Goal: Task Accomplishment & Management: Use online tool/utility

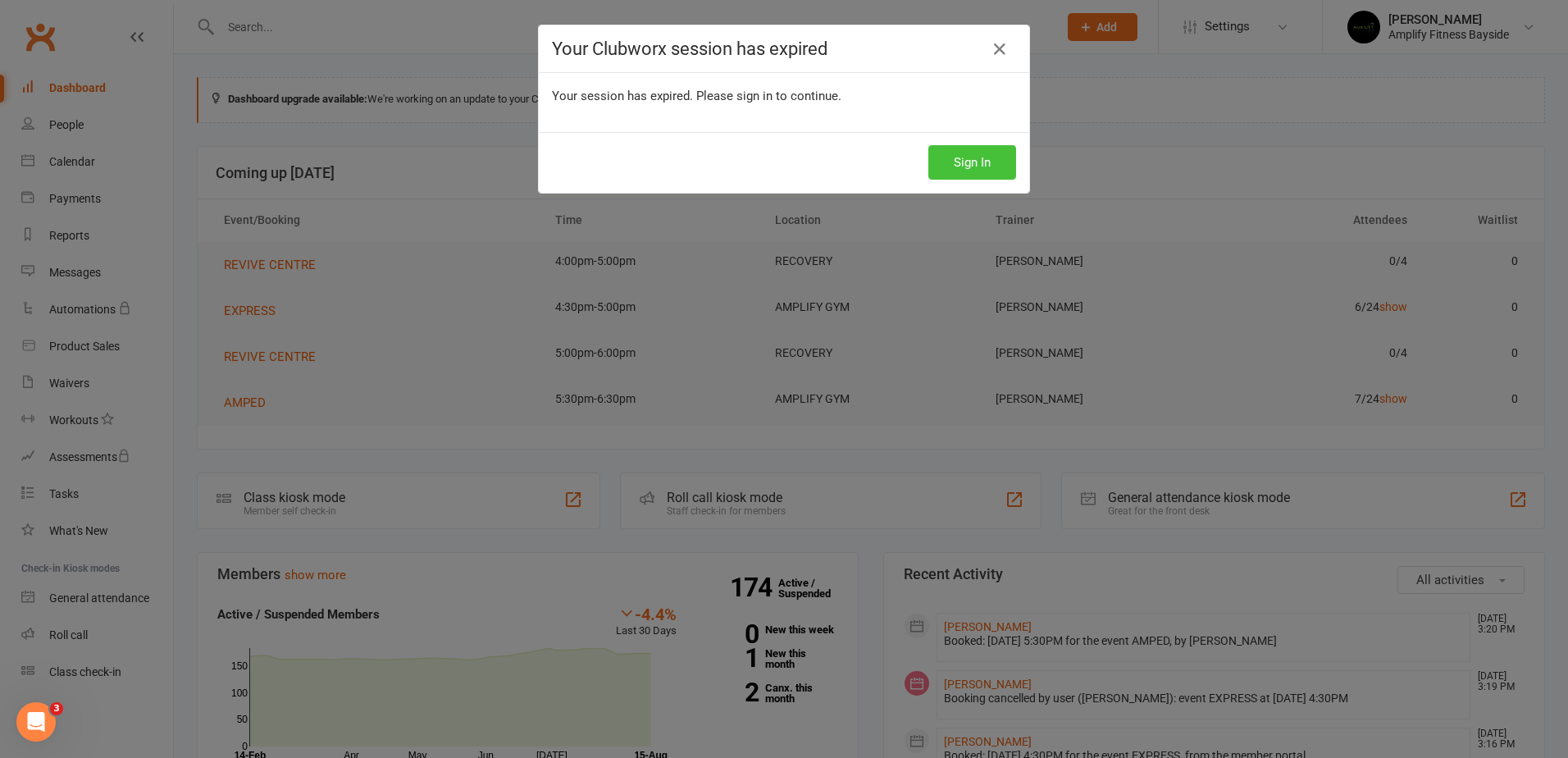
click at [955, 173] on button "Sign In" at bounding box center [971, 162] width 87 height 35
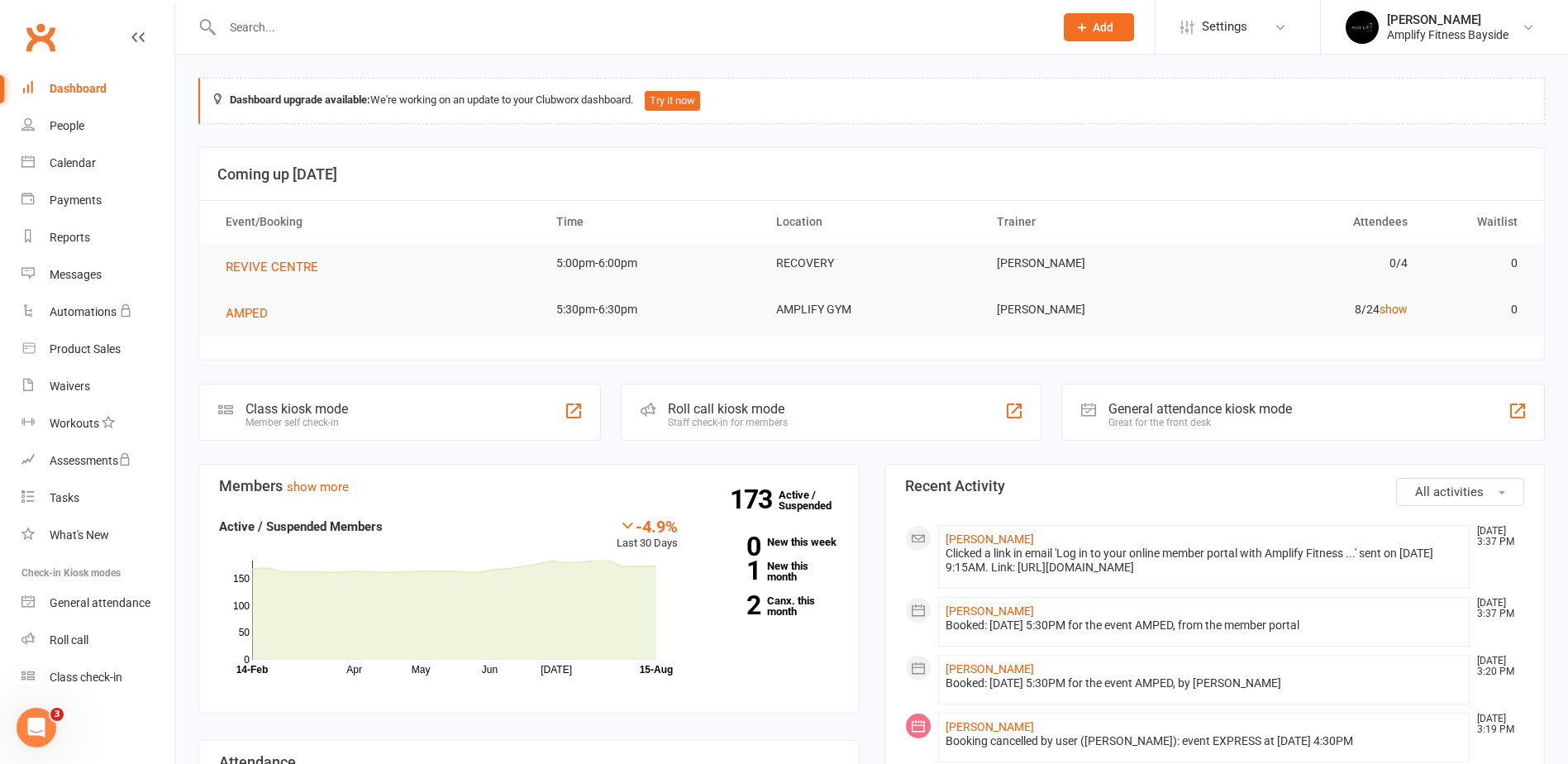
click at [261, 418] on div "Member self check-in" at bounding box center [297, 423] width 102 height 11
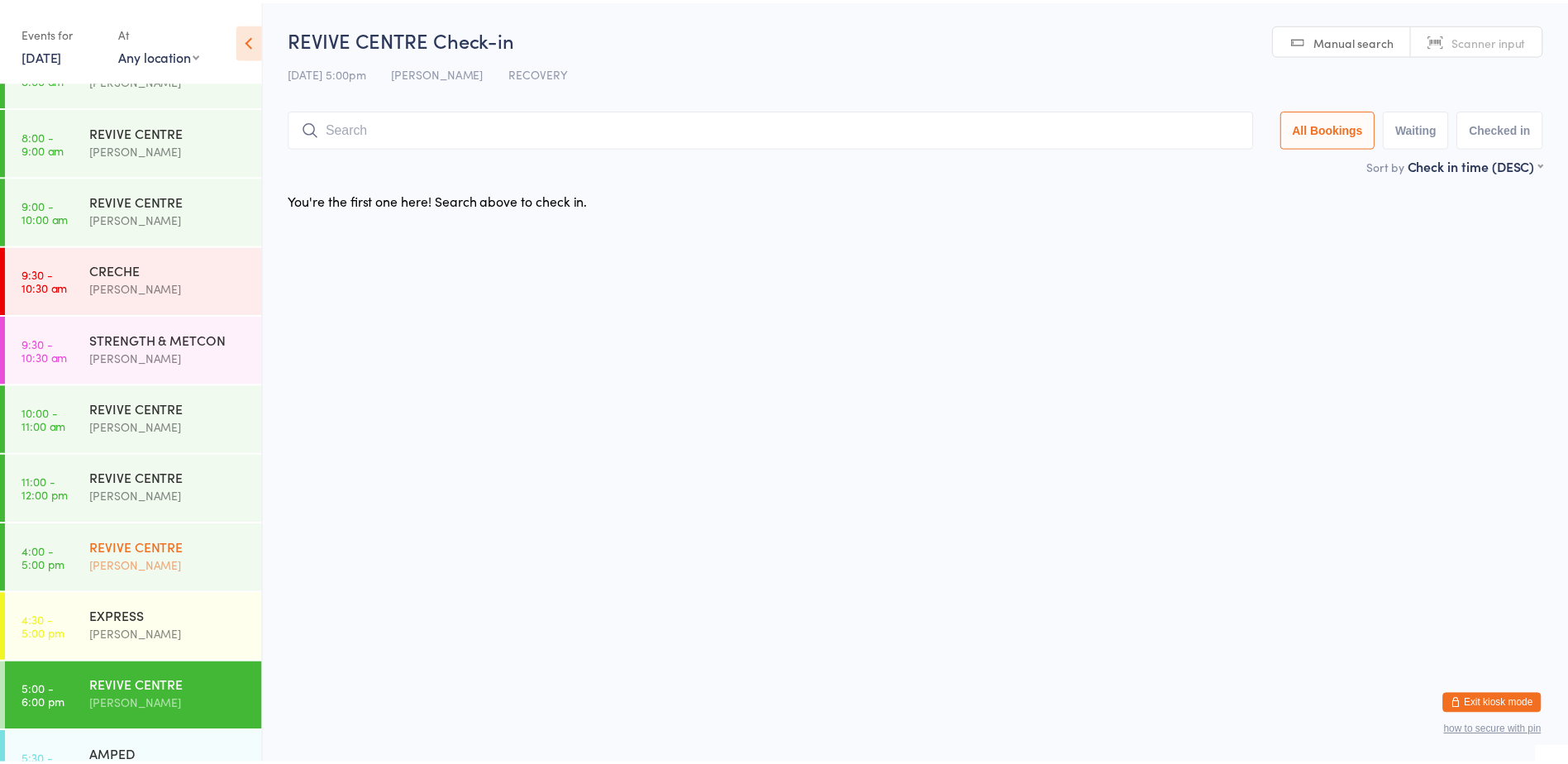
scroll to position [289, 0]
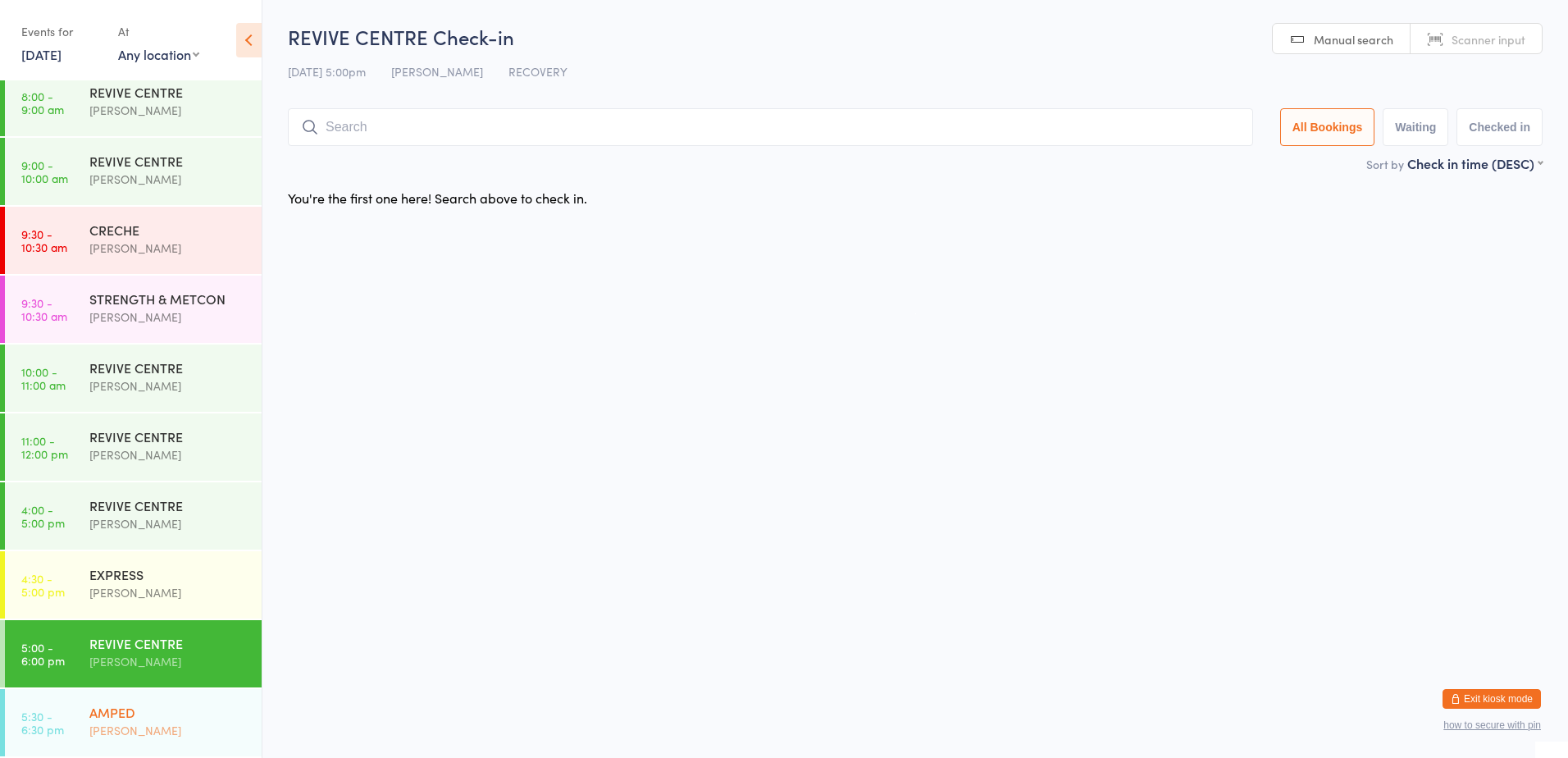
click at [180, 707] on div "AMPED" at bounding box center [168, 712] width 158 height 18
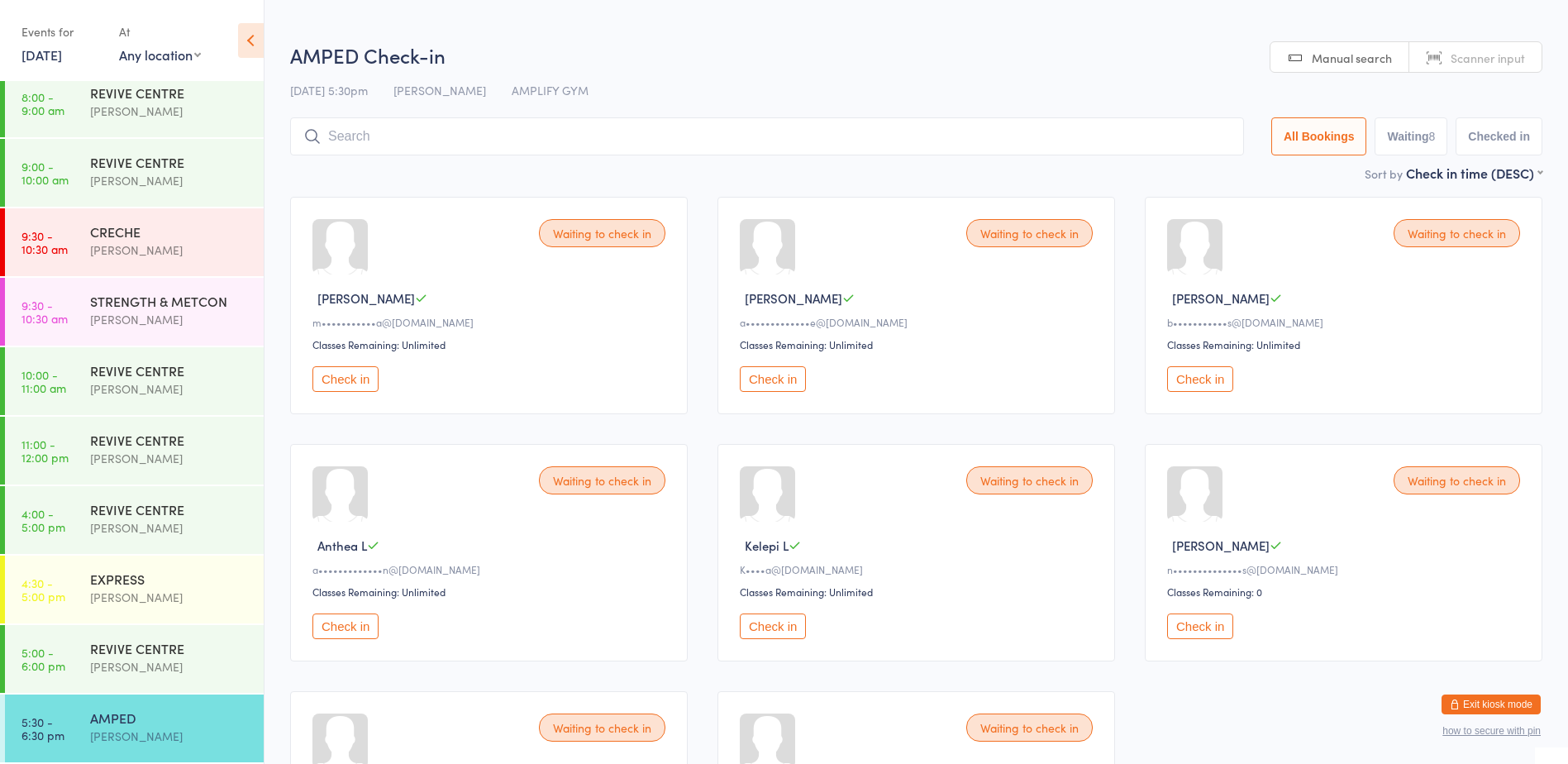
click at [1202, 380] on button "Check in" at bounding box center [1200, 378] width 66 height 26
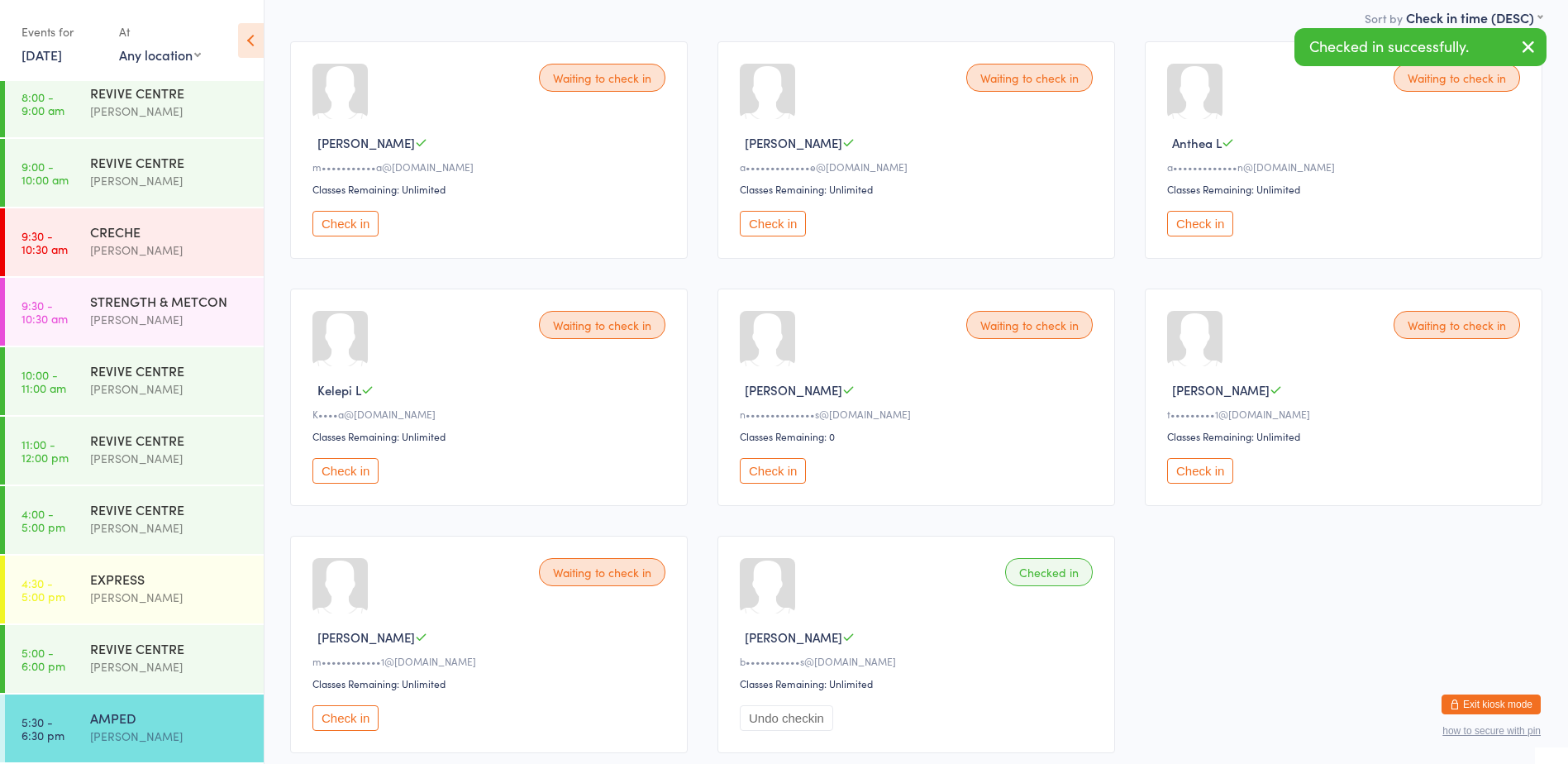
scroll to position [165, 0]
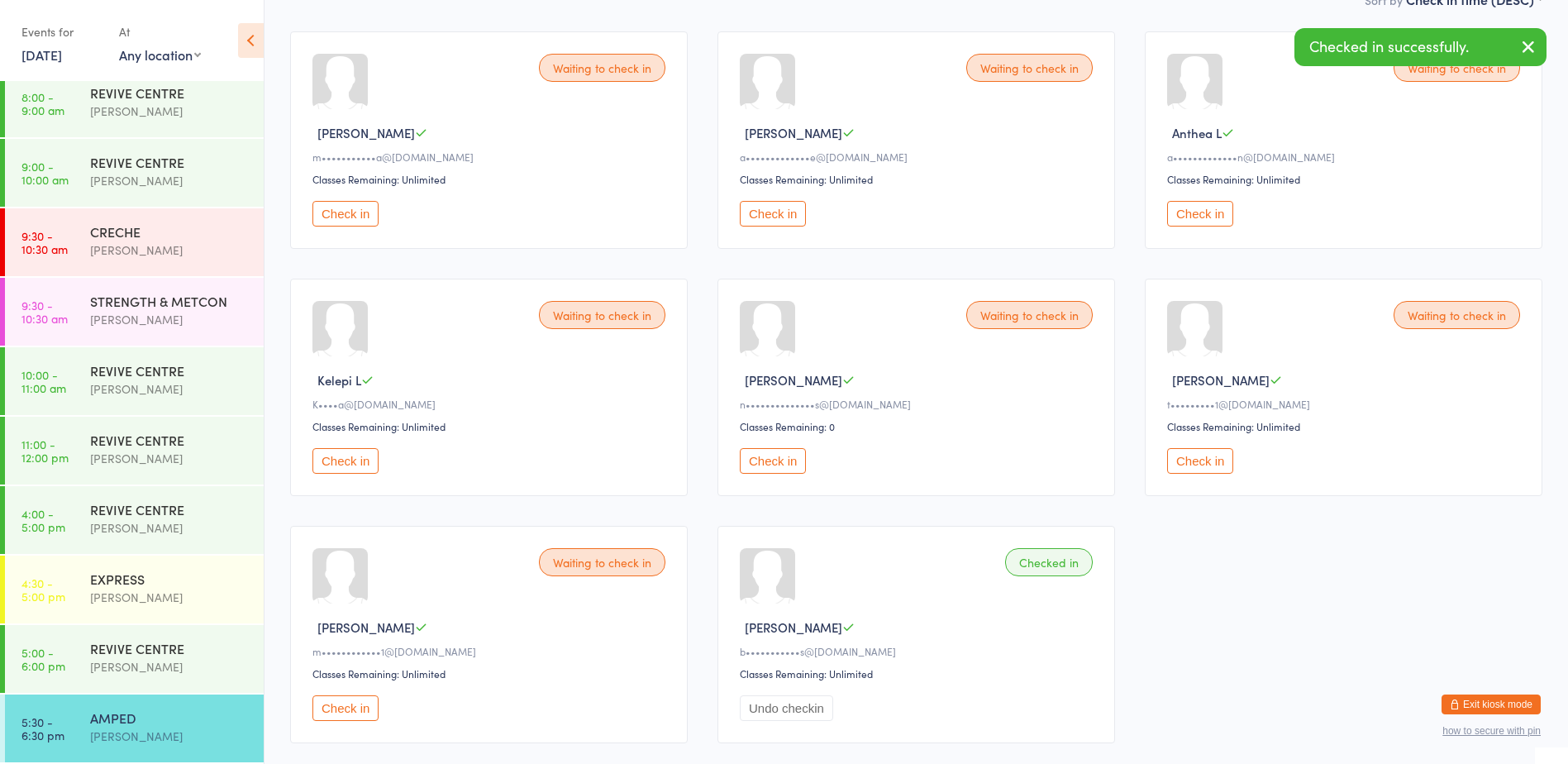
click at [363, 716] on button "Check in" at bounding box center [346, 708] width 66 height 26
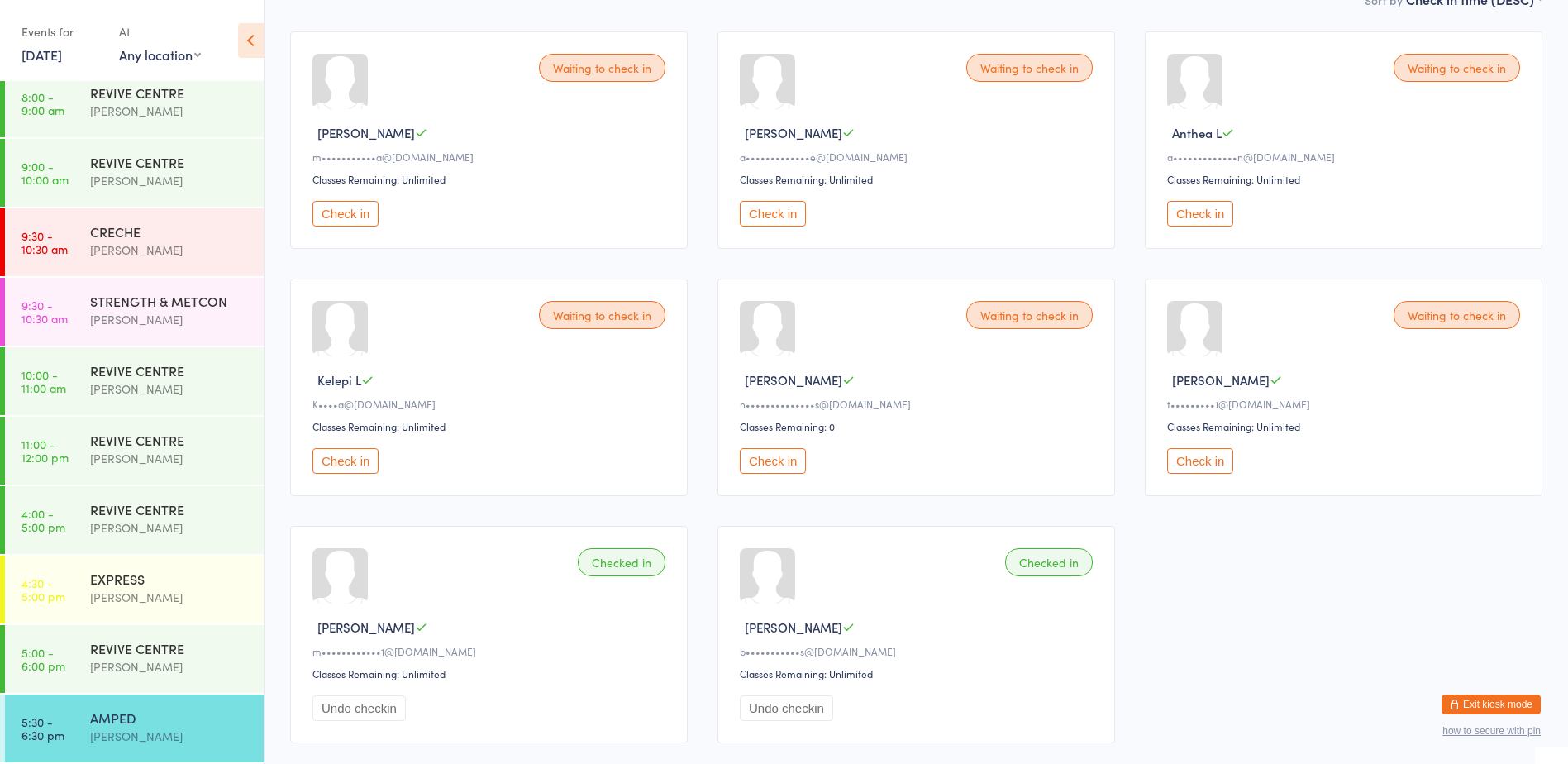
click at [800, 221] on button "Check in" at bounding box center [773, 213] width 66 height 26
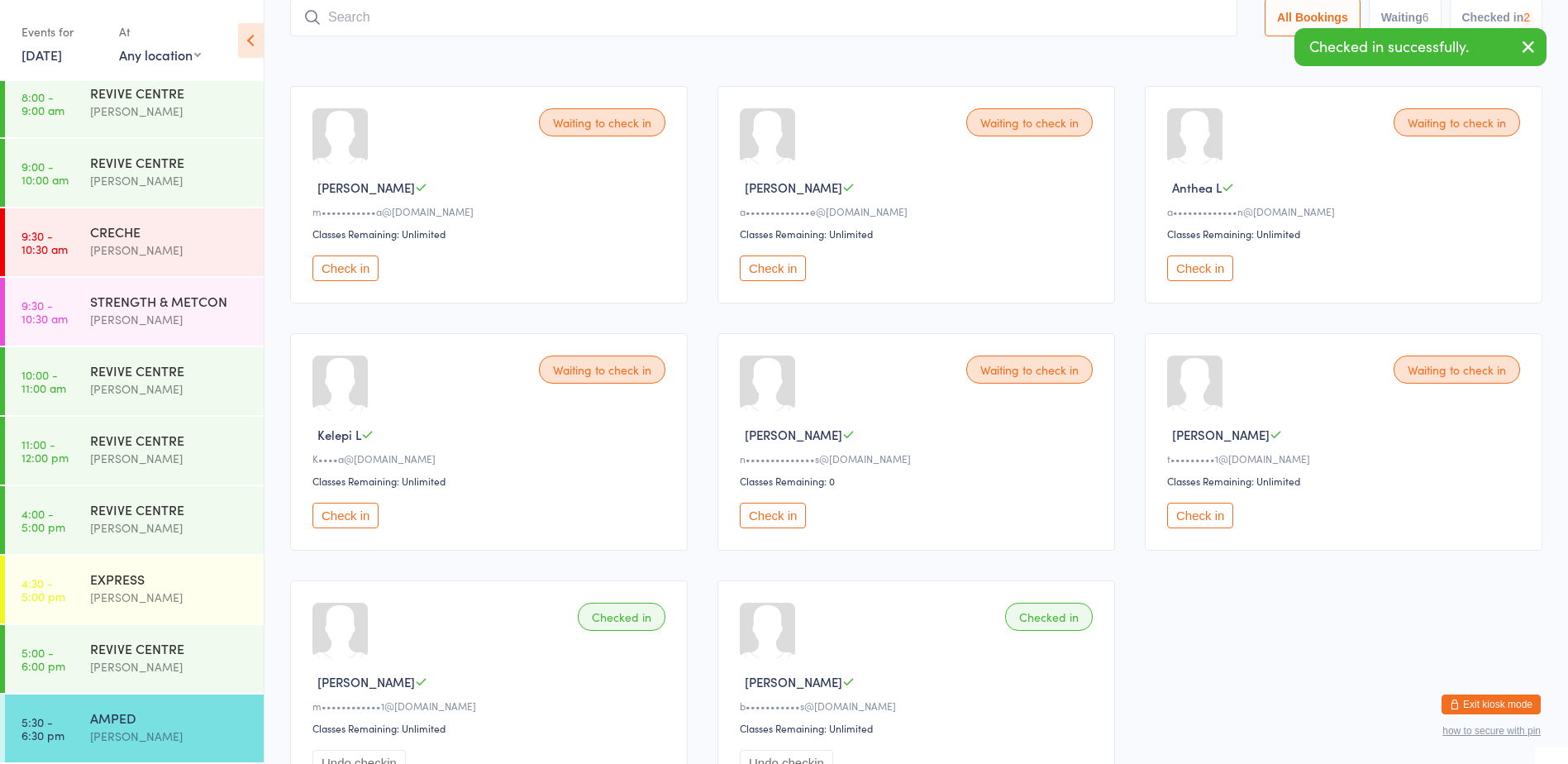
scroll to position [0, 0]
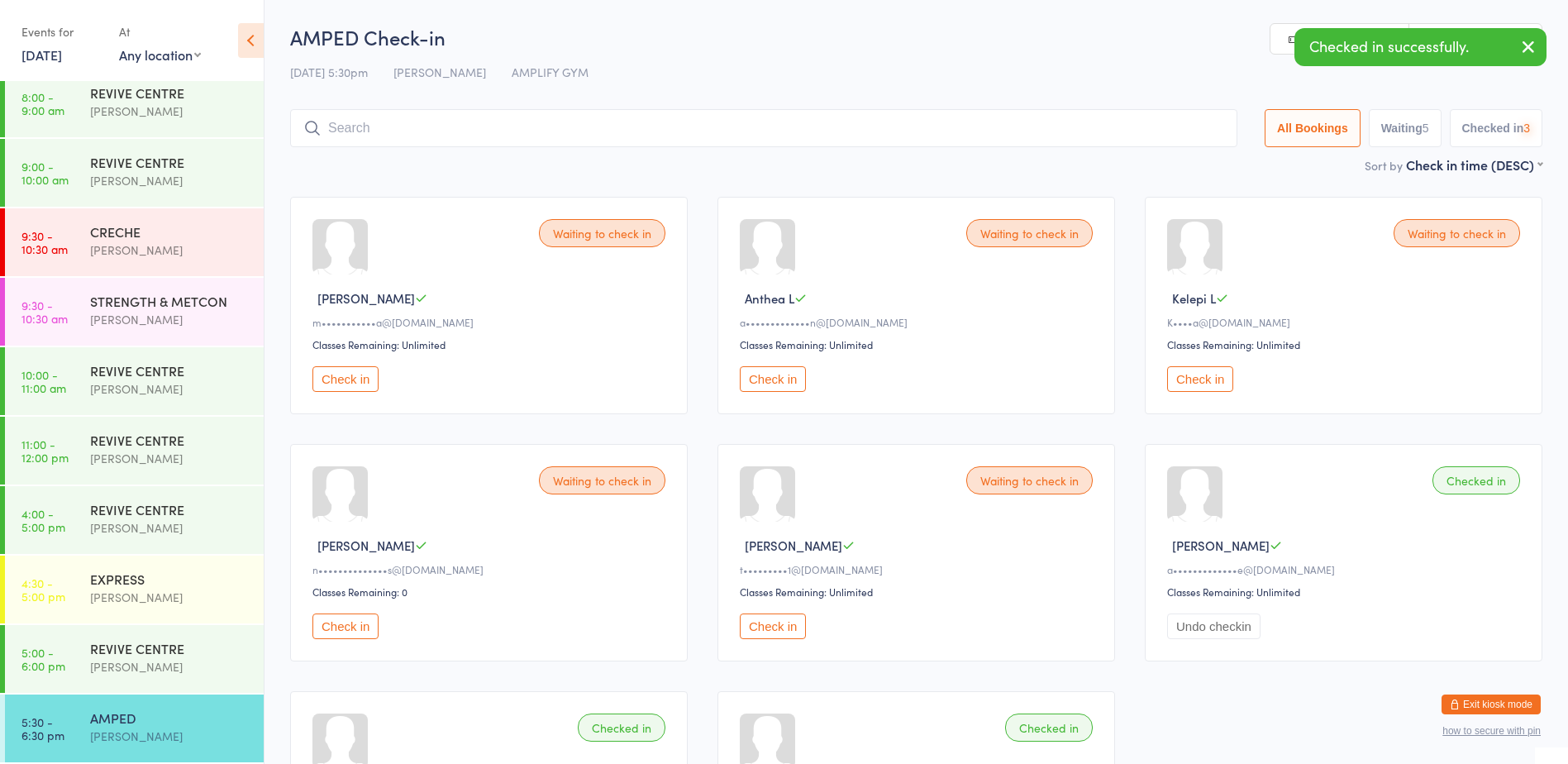
click at [355, 123] on input "search" at bounding box center [764, 128] width 947 height 38
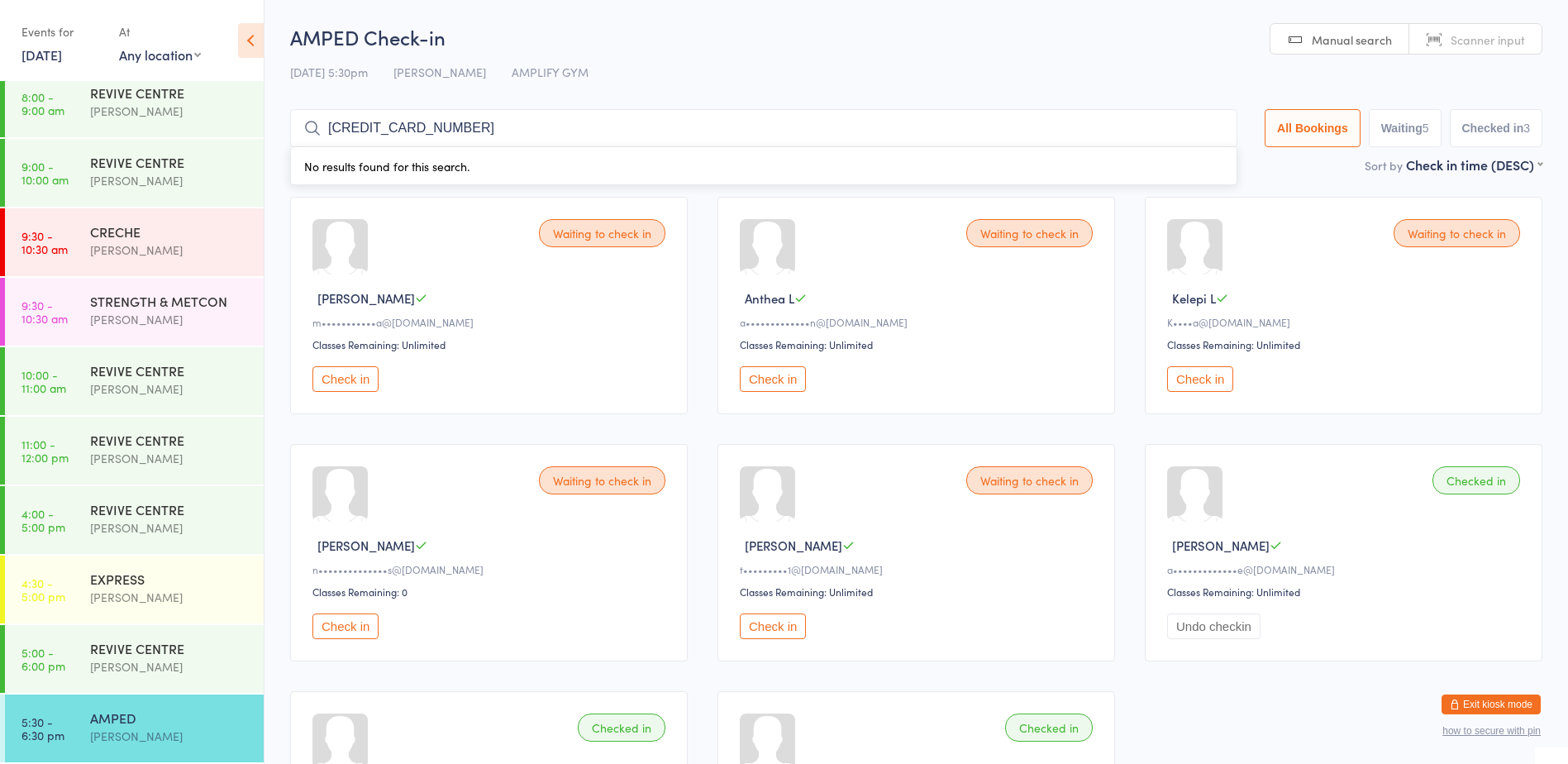
type input "1478102115751355"
click at [1209, 129] on input "1478102115751355" at bounding box center [764, 128] width 947 height 38
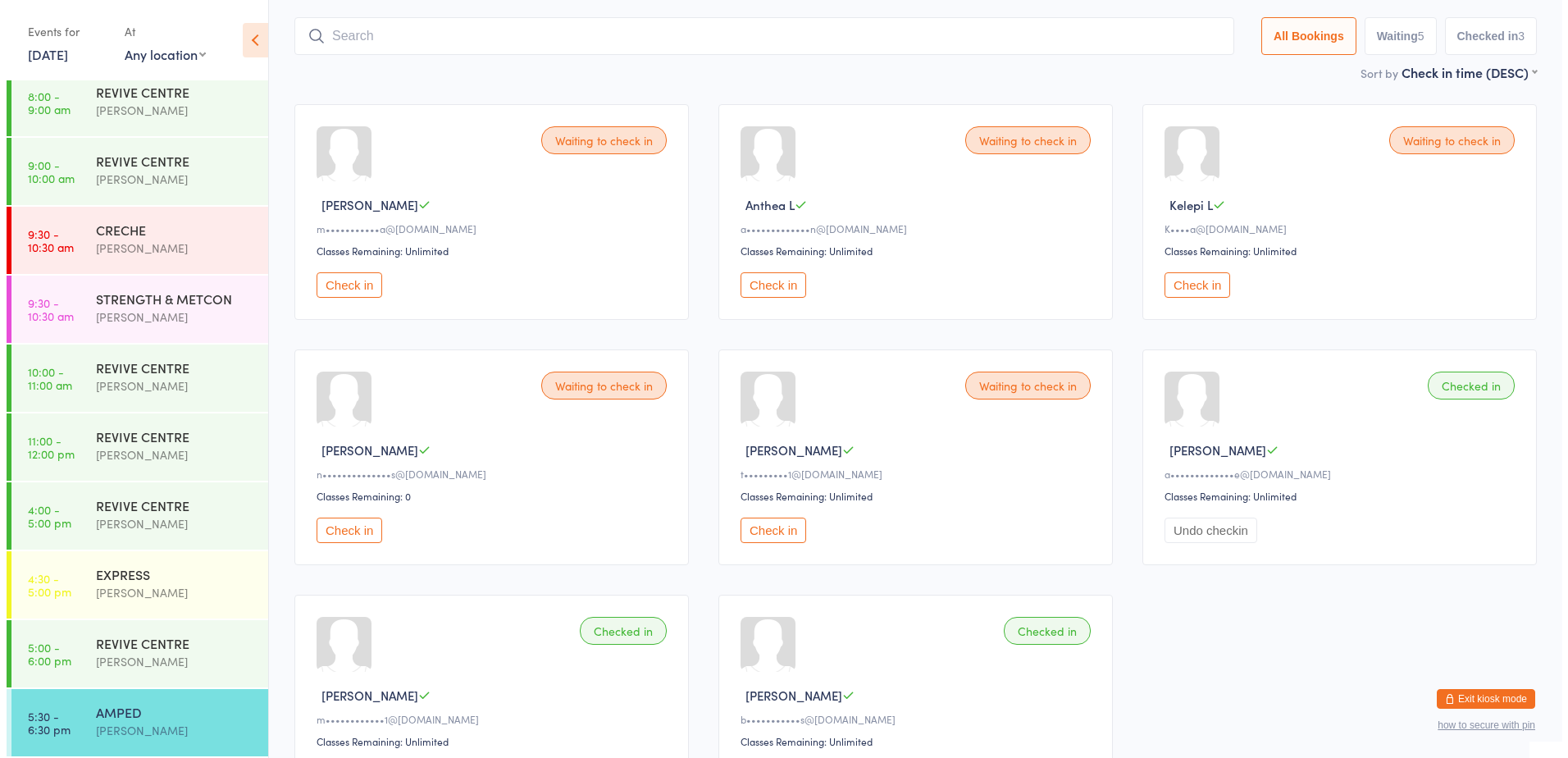
scroll to position [108, 0]
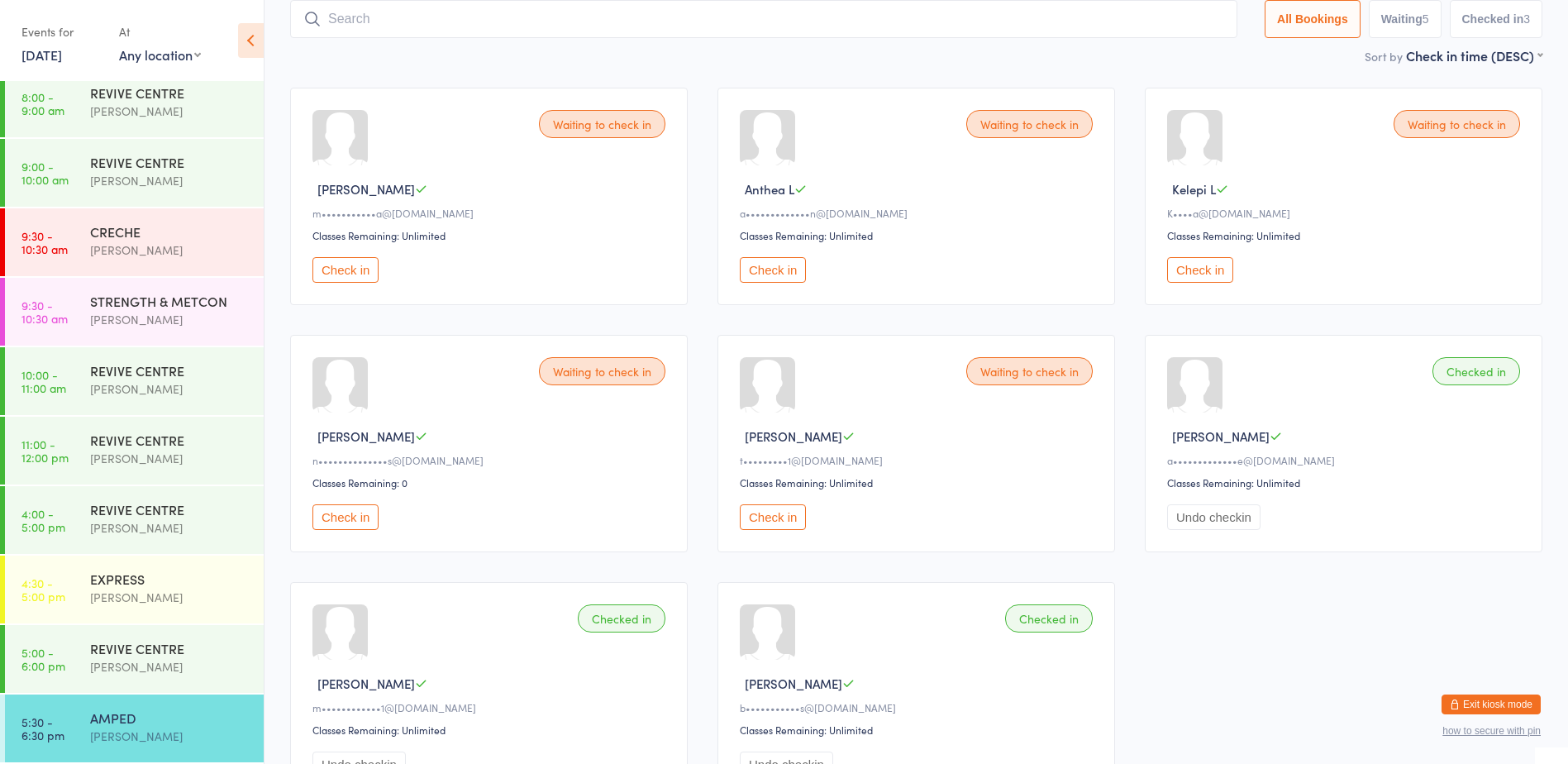
click at [769, 521] on button "Check in" at bounding box center [773, 517] width 66 height 26
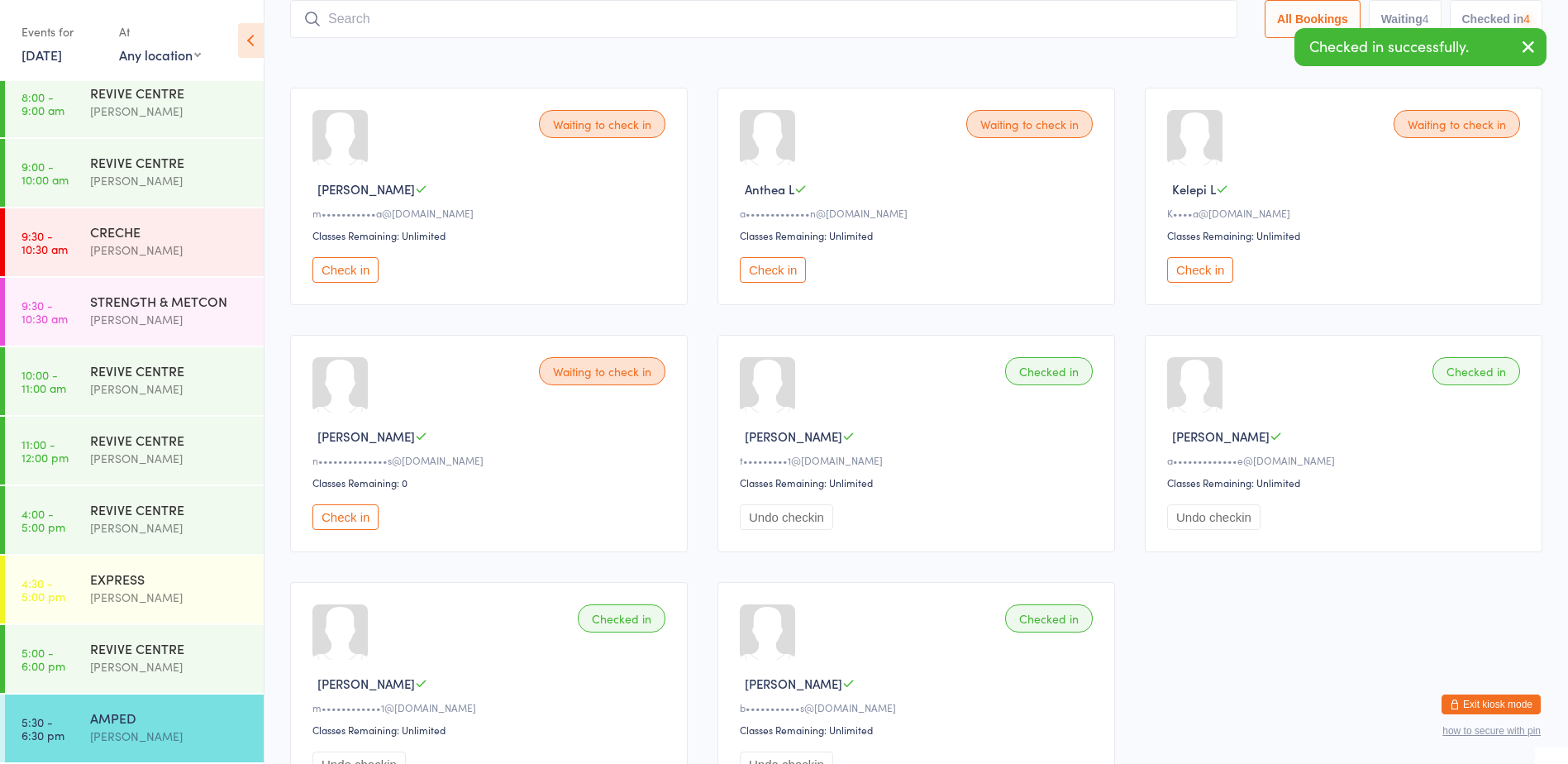
click at [349, 518] on button "Check in" at bounding box center [346, 517] width 66 height 26
click at [755, 270] on button "Check in" at bounding box center [773, 269] width 66 height 26
click at [345, 268] on button "Check in" at bounding box center [346, 269] width 66 height 26
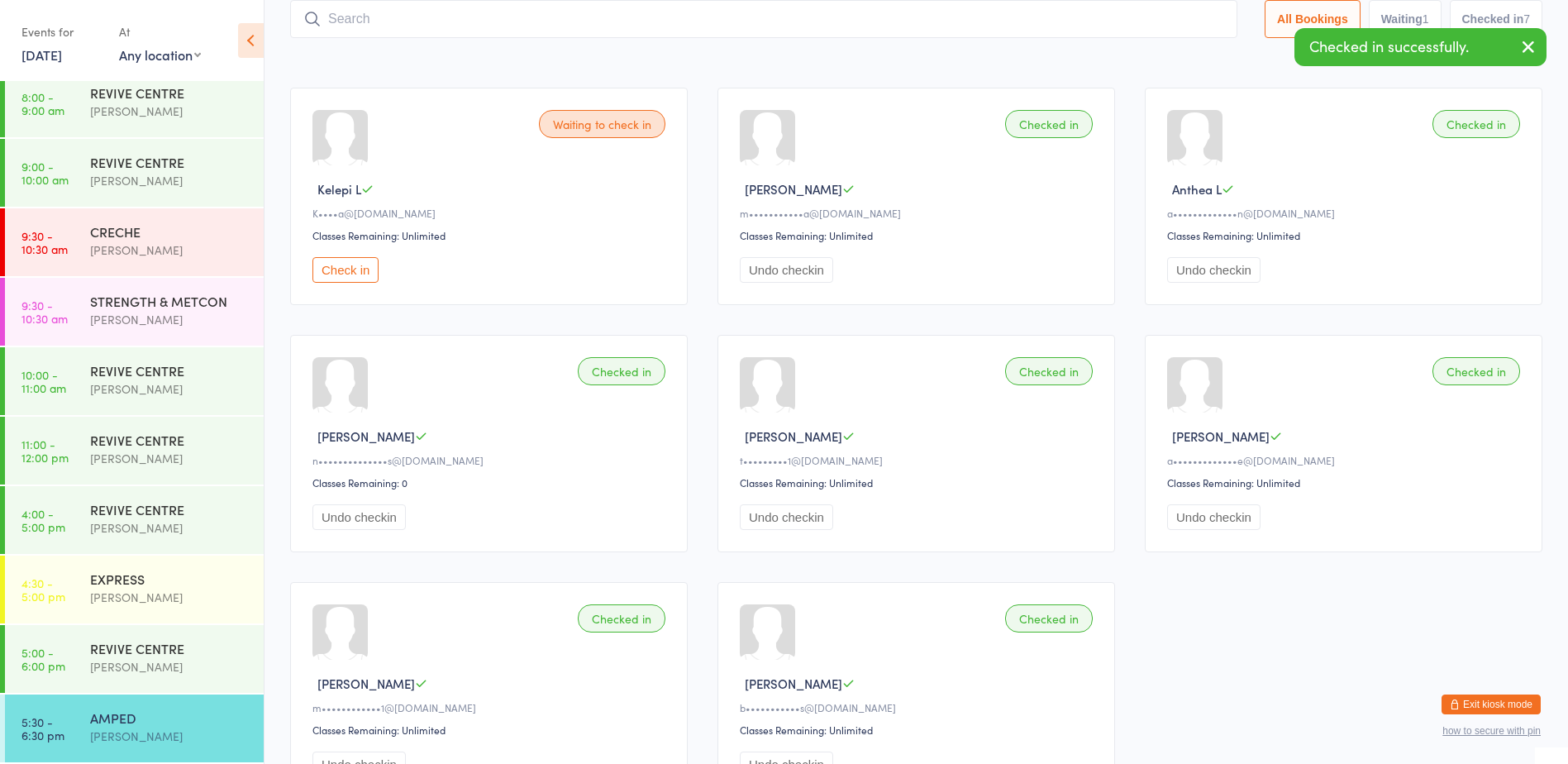
click at [1504, 696] on button "Exit kiosk mode" at bounding box center [1490, 704] width 99 height 20
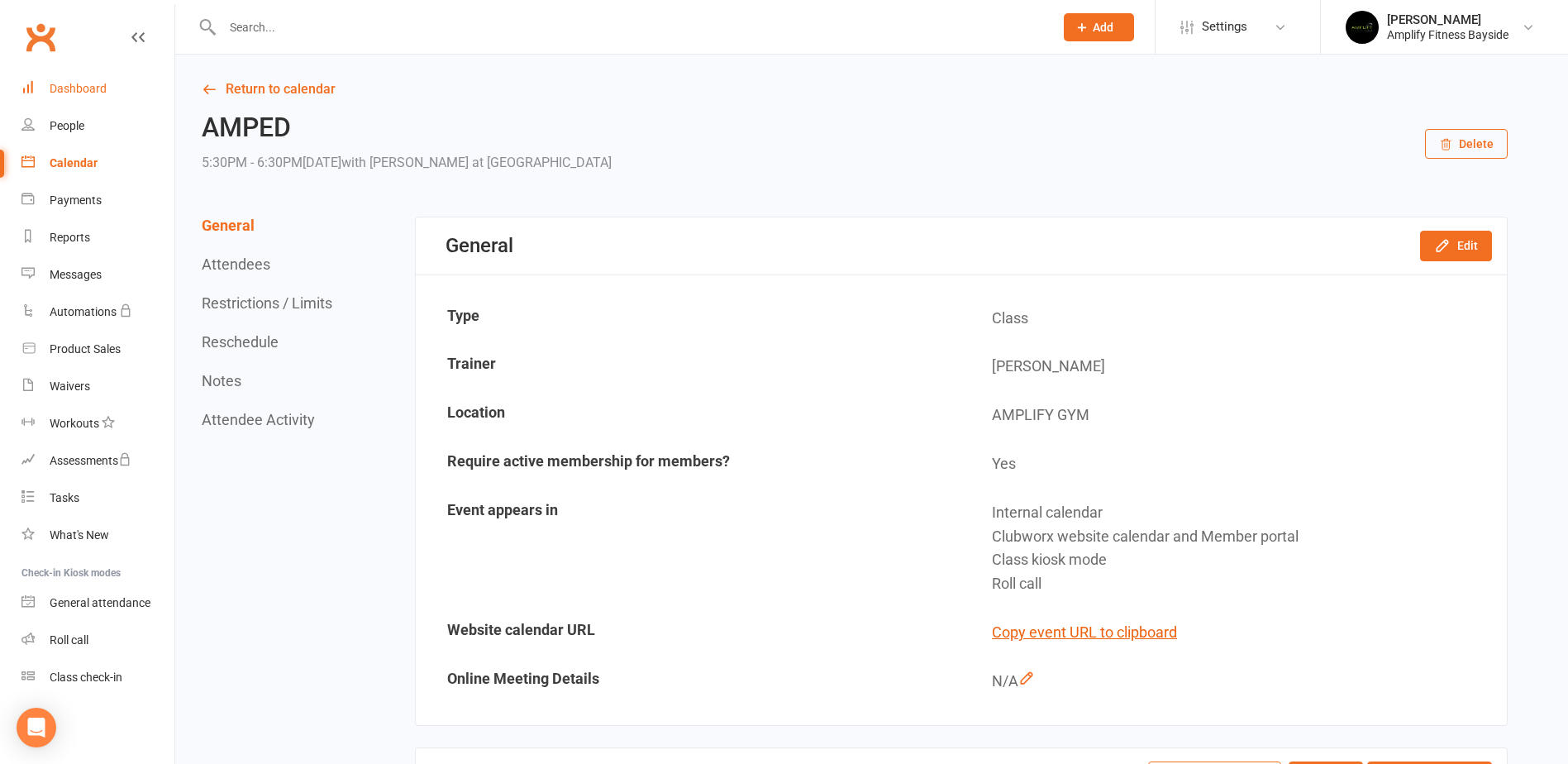
click at [96, 85] on div "Dashboard" at bounding box center [78, 88] width 57 height 13
